Goal: Information Seeking & Learning: Stay updated

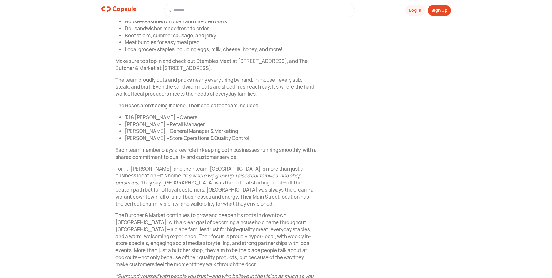
scroll to position [448, 0]
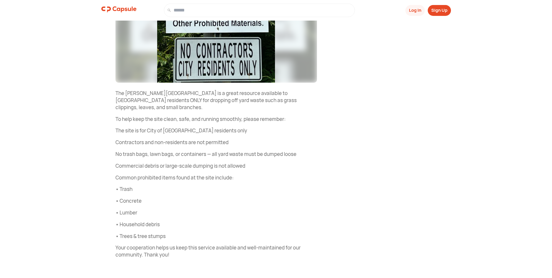
scroll to position [74, 0]
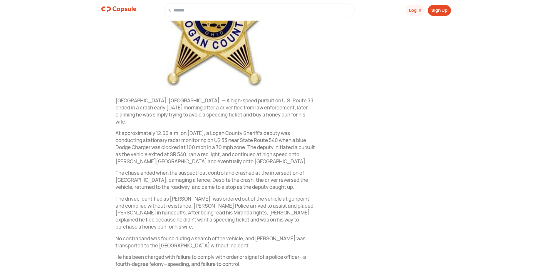
scroll to position [141, 0]
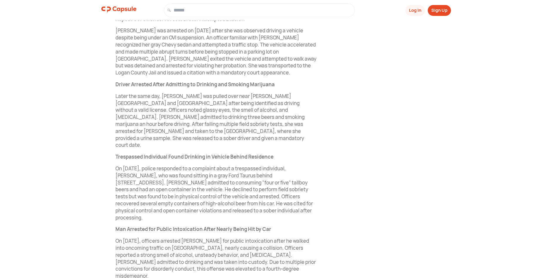
scroll to position [282, 0]
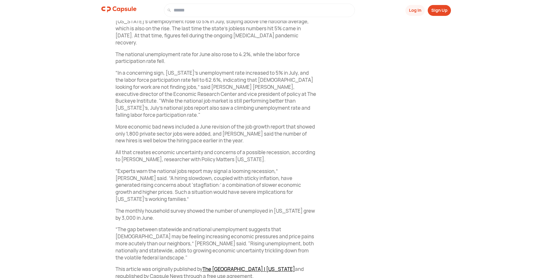
scroll to position [278, 0]
